Goal: Information Seeking & Learning: Find specific fact

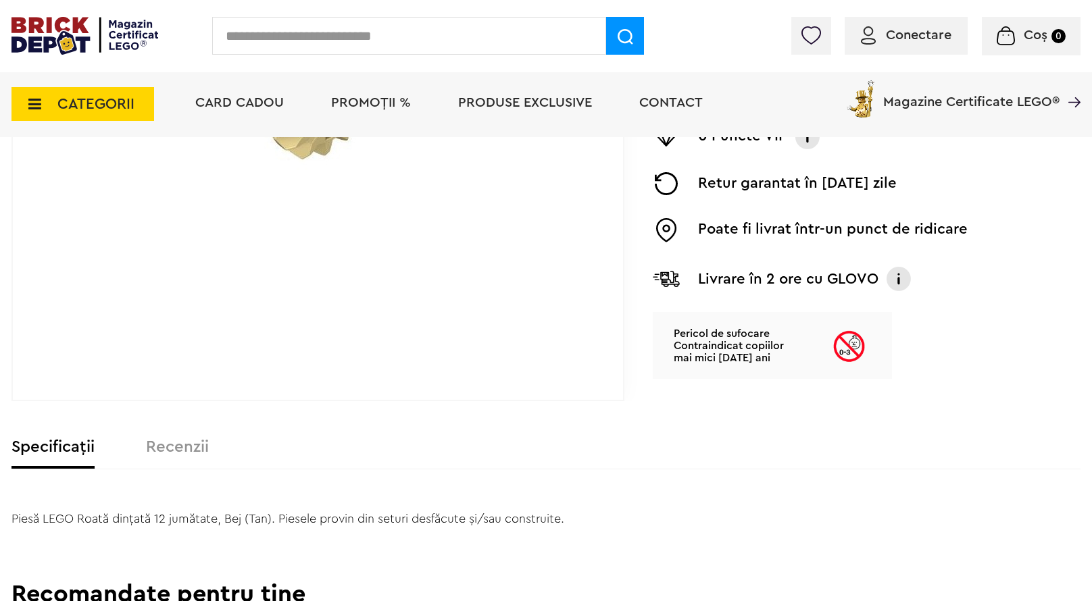
scroll to position [451, 0]
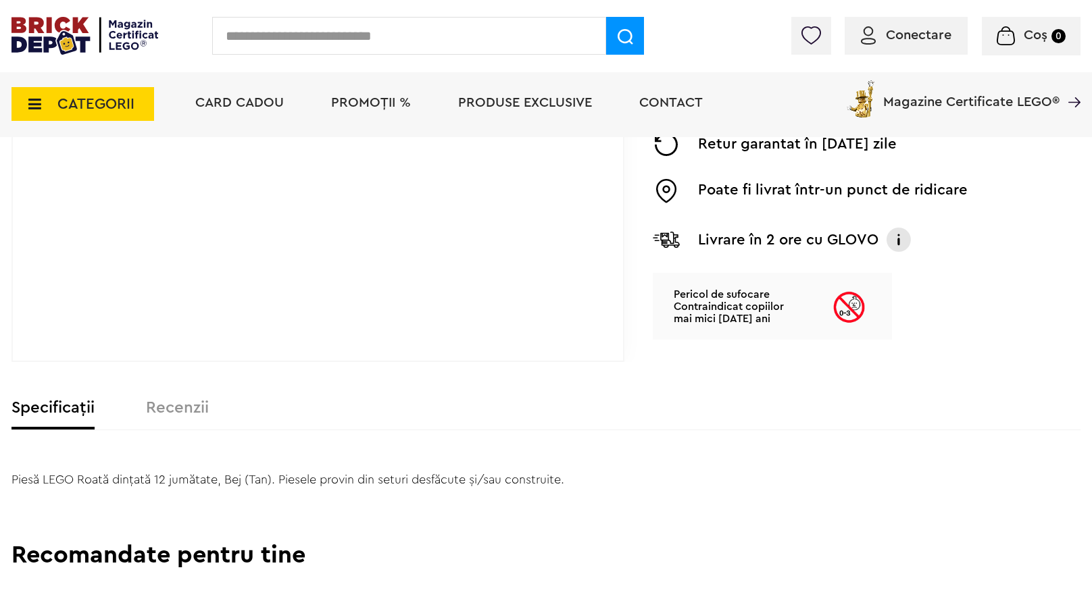
click at [170, 415] on label "Recenzii" at bounding box center [177, 408] width 63 height 16
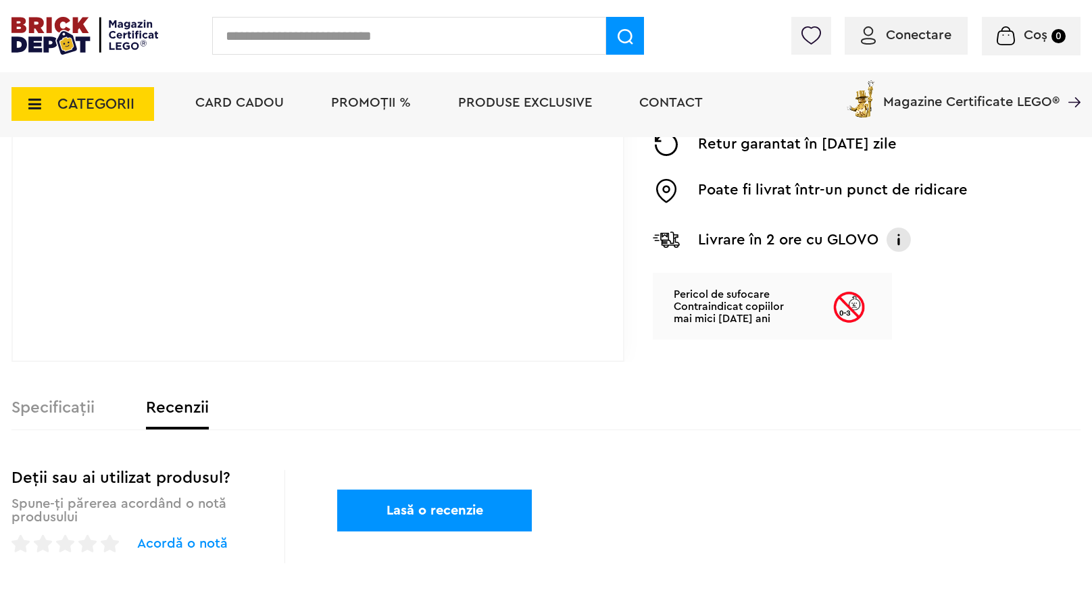
click at [59, 419] on div "Specificații Recenzii" at bounding box center [545, 415] width 1069 height 30
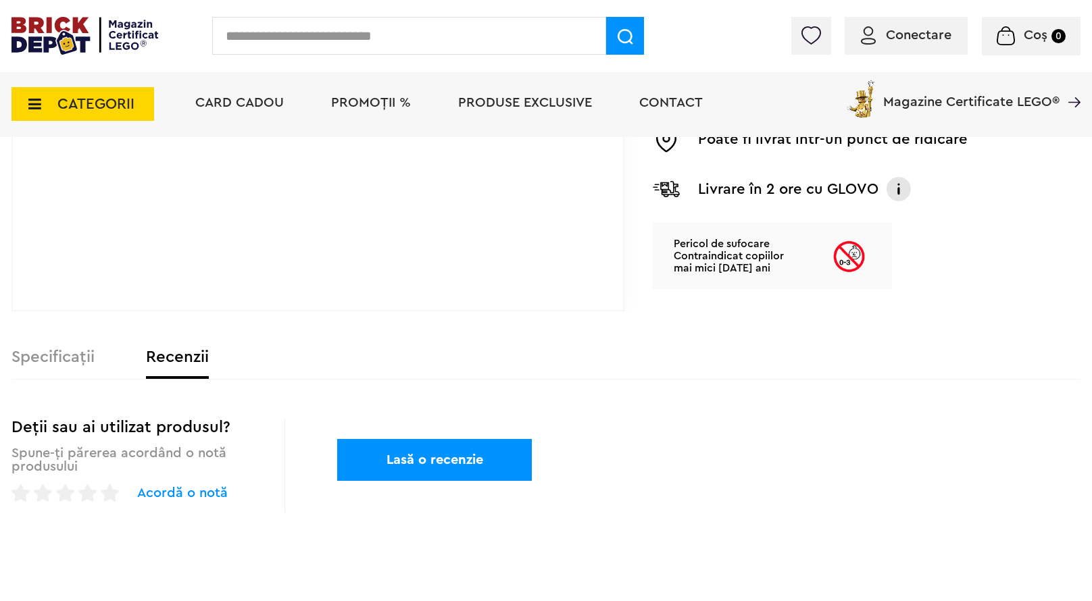
scroll to position [563, 0]
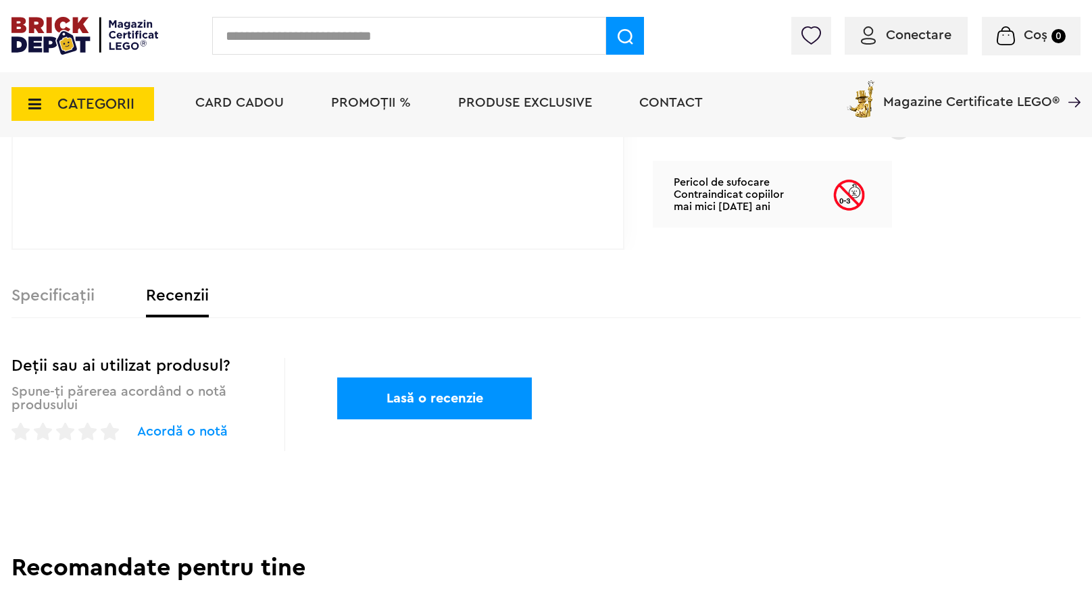
click at [43, 304] on label "Specificații" at bounding box center [52, 296] width 83 height 16
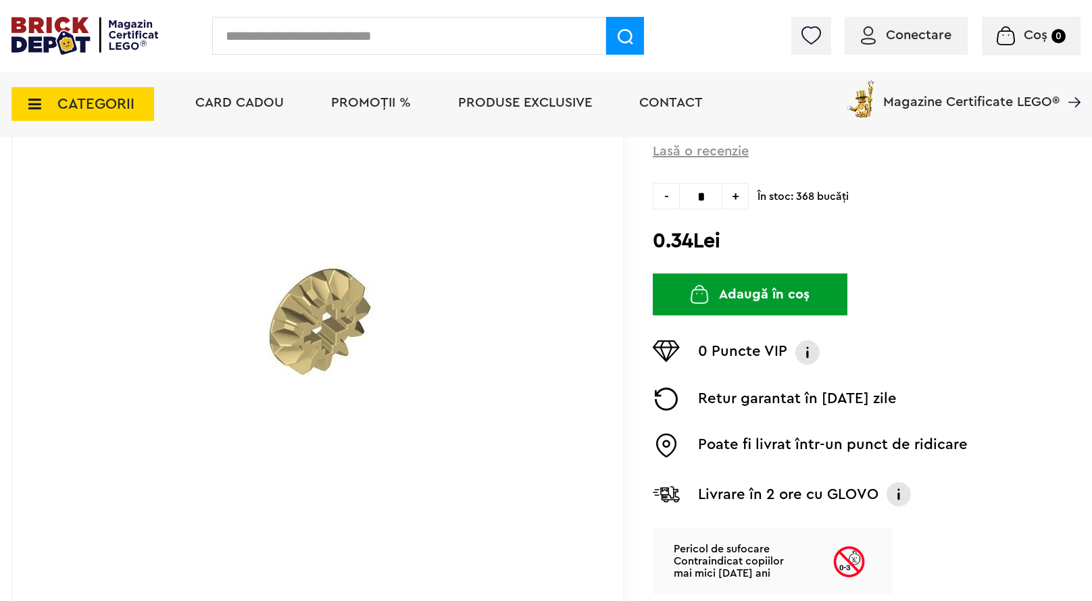
scroll to position [0, 0]
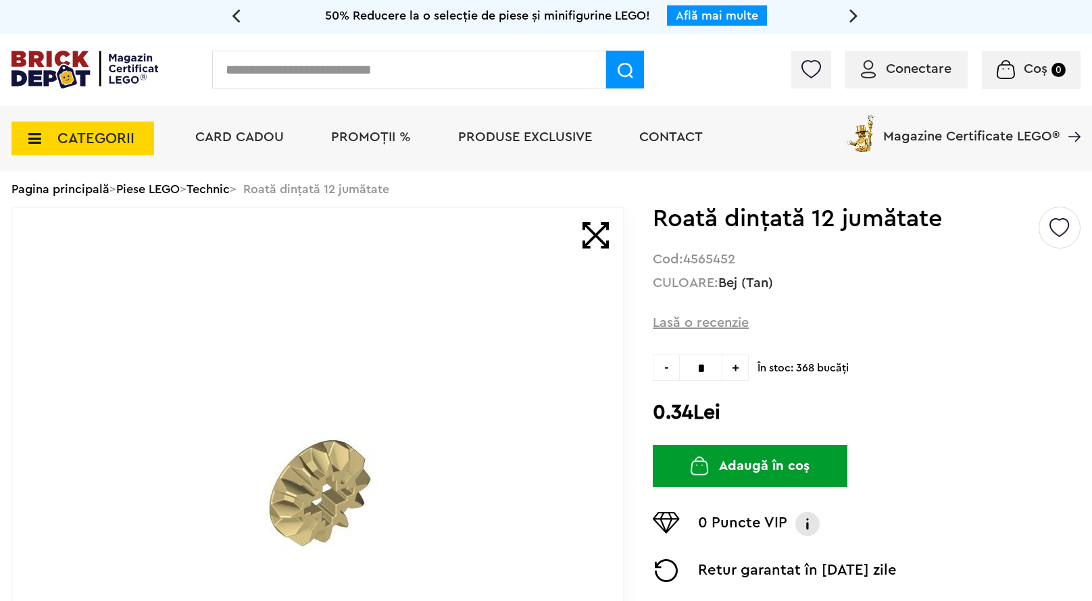
click at [385, 79] on input "text" at bounding box center [409, 70] width 394 height 38
type input "**********"
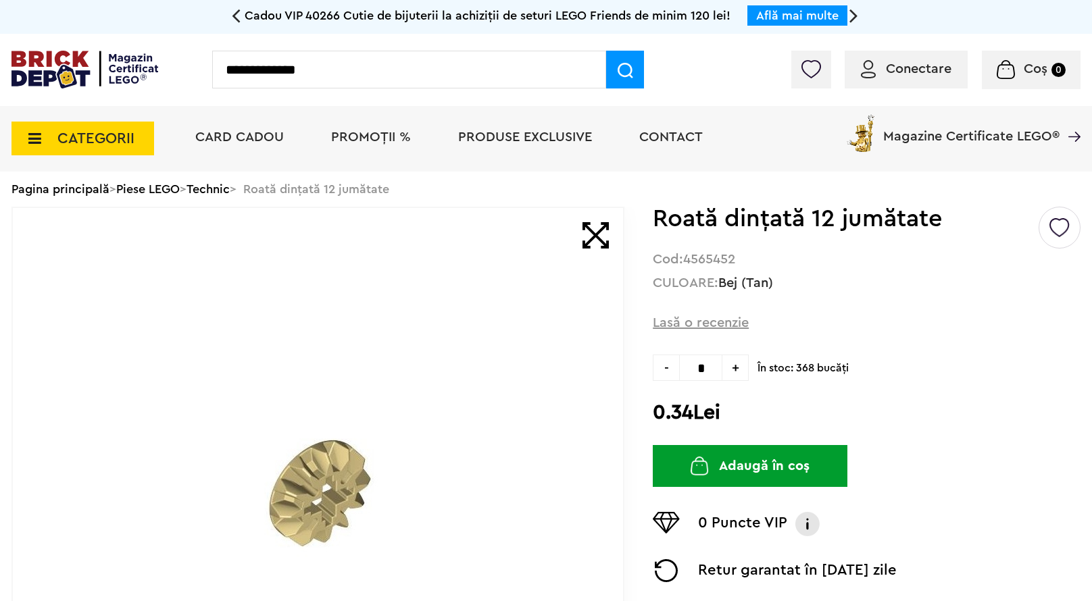
click at [615, 84] on span at bounding box center [625, 70] width 38 height 38
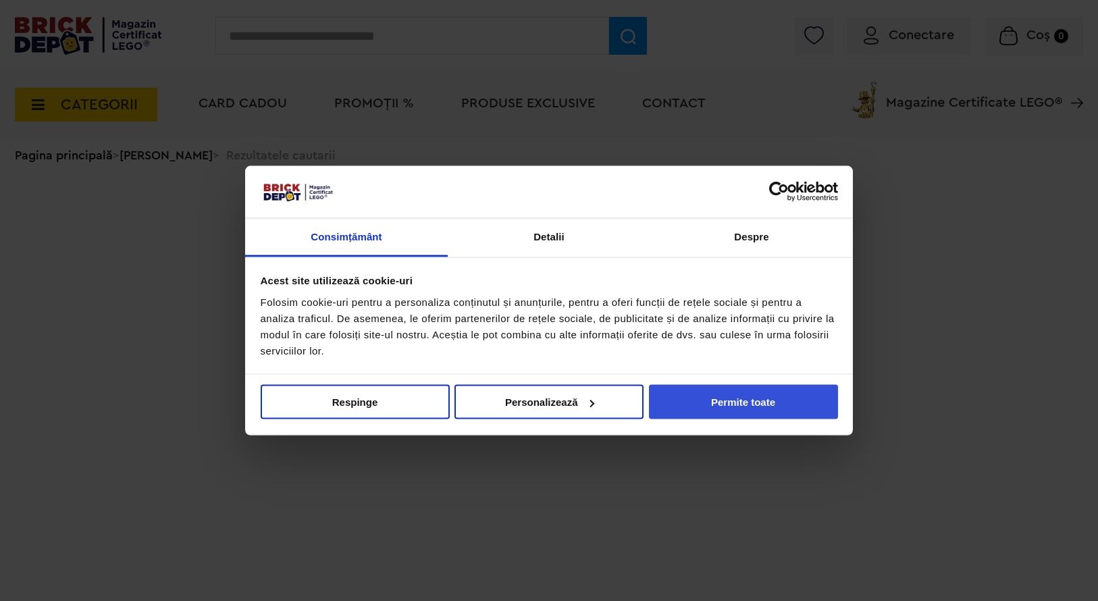
click at [702, 400] on button "Permite toate" at bounding box center [743, 402] width 189 height 34
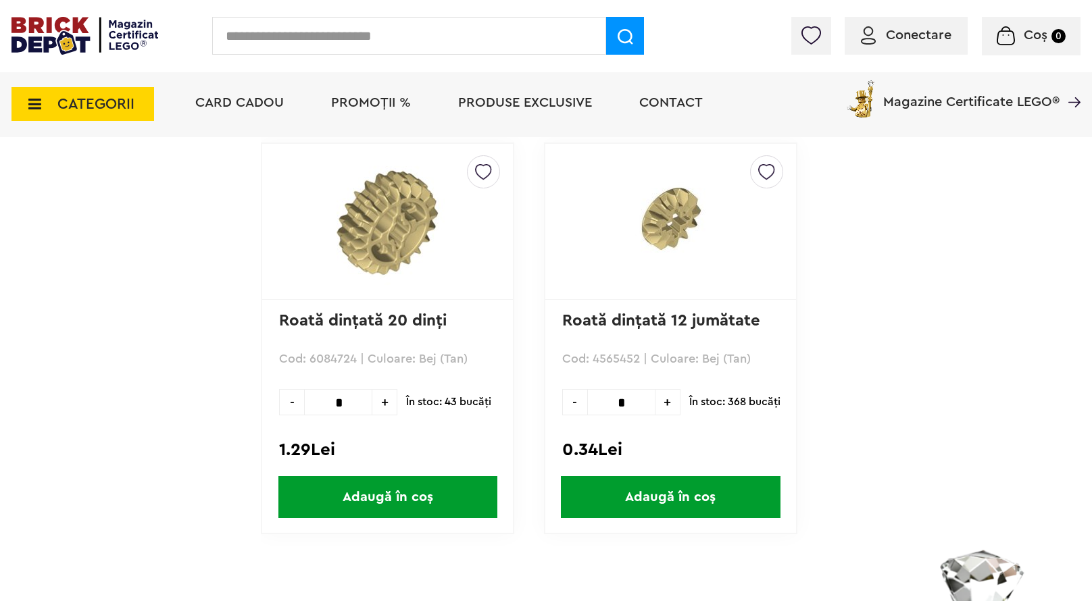
scroll to position [451, 0]
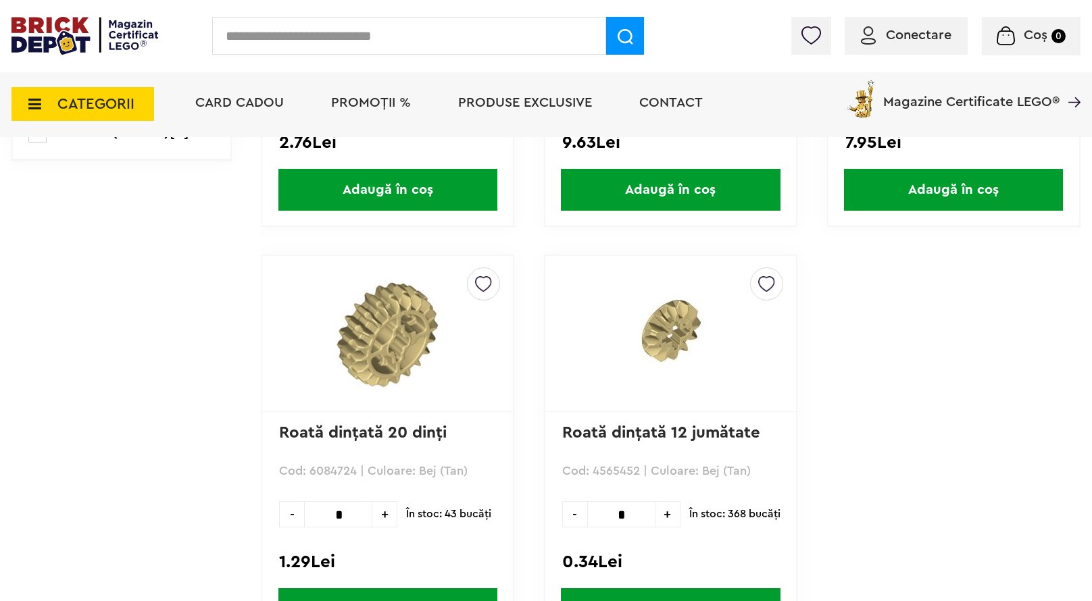
click at [700, 314] on img at bounding box center [670, 333] width 189 height 132
